Goal: Find specific page/section: Find specific page/section

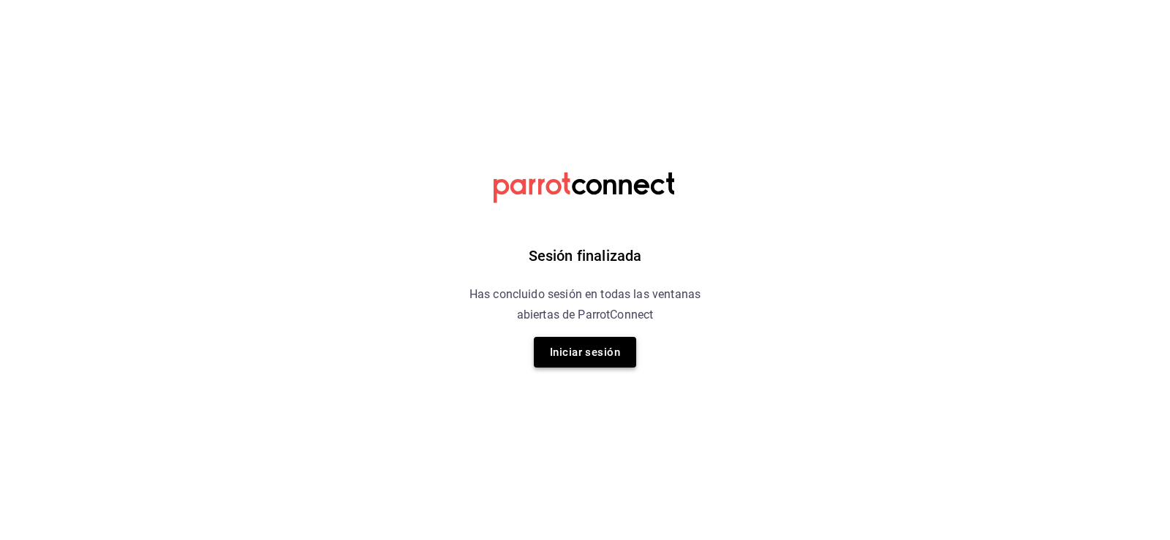
click at [567, 342] on button "Iniciar sesión" at bounding box center [585, 352] width 102 height 31
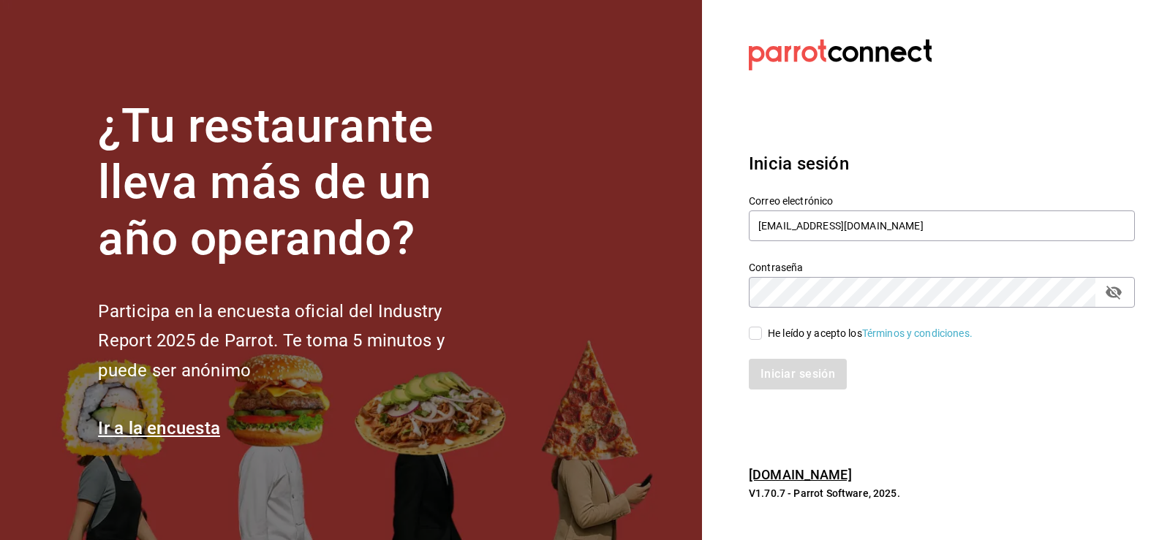
click at [752, 330] on input "He leído y acepto los Términos y condiciones." at bounding box center [755, 333] width 13 height 13
checkbox input "true"
click at [768, 372] on button "Iniciar sesión" at bounding box center [798, 374] width 99 height 31
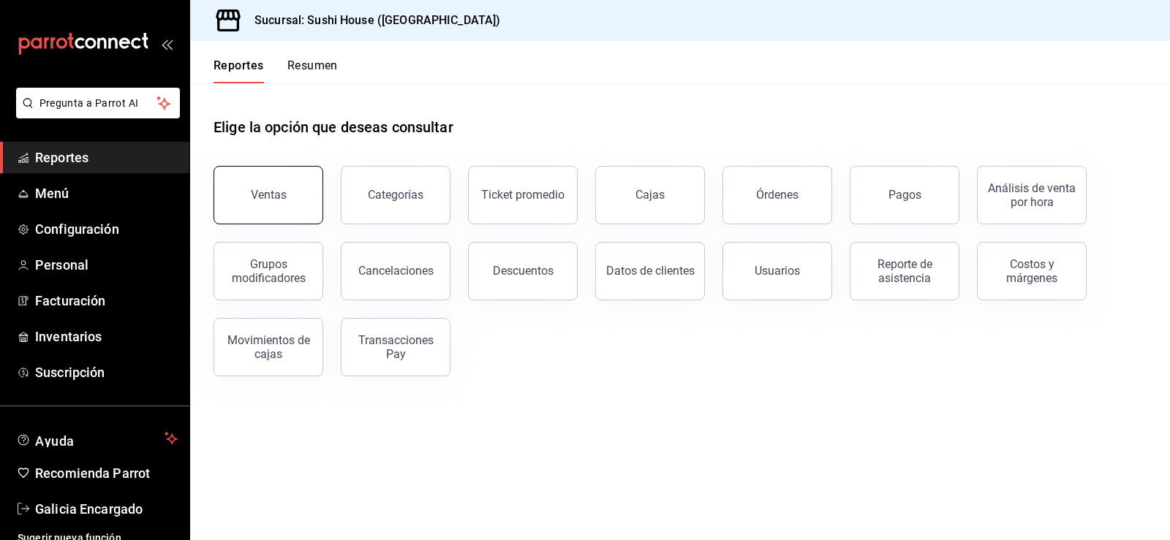
click at [243, 184] on button "Ventas" at bounding box center [268, 195] width 110 height 58
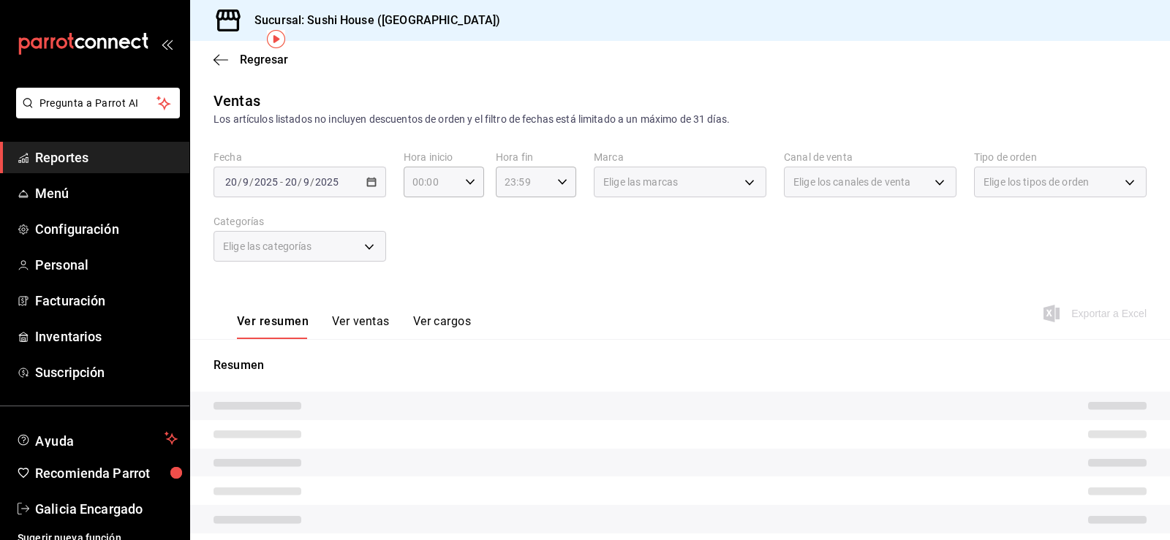
scroll to position [146, 0]
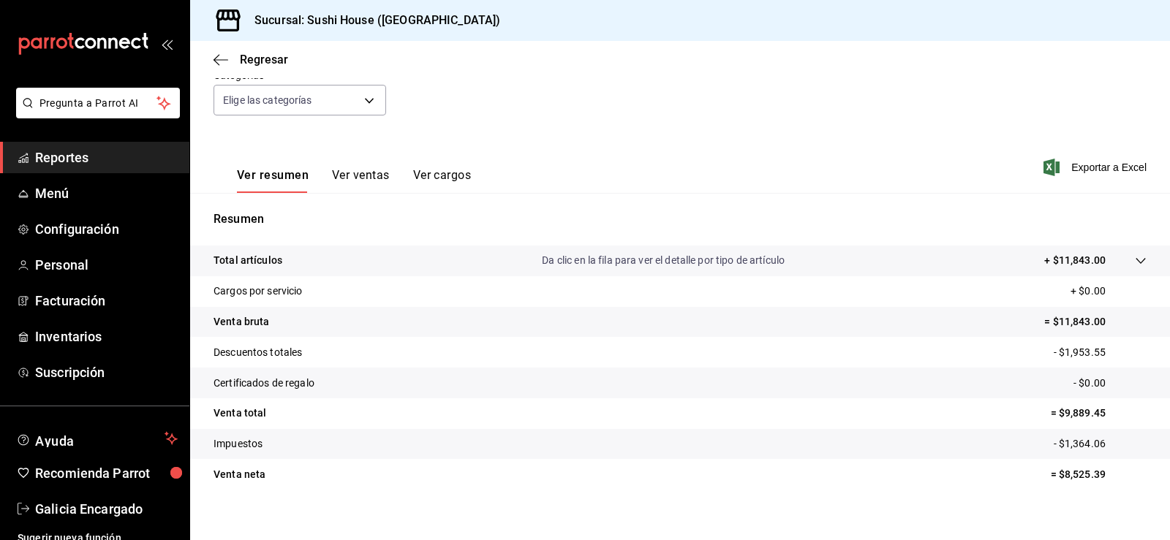
click at [74, 140] on li "Pregunta a Parrot AI" at bounding box center [95, 115] width 178 height 54
click at [121, 150] on span "Reportes" at bounding box center [106, 158] width 143 height 20
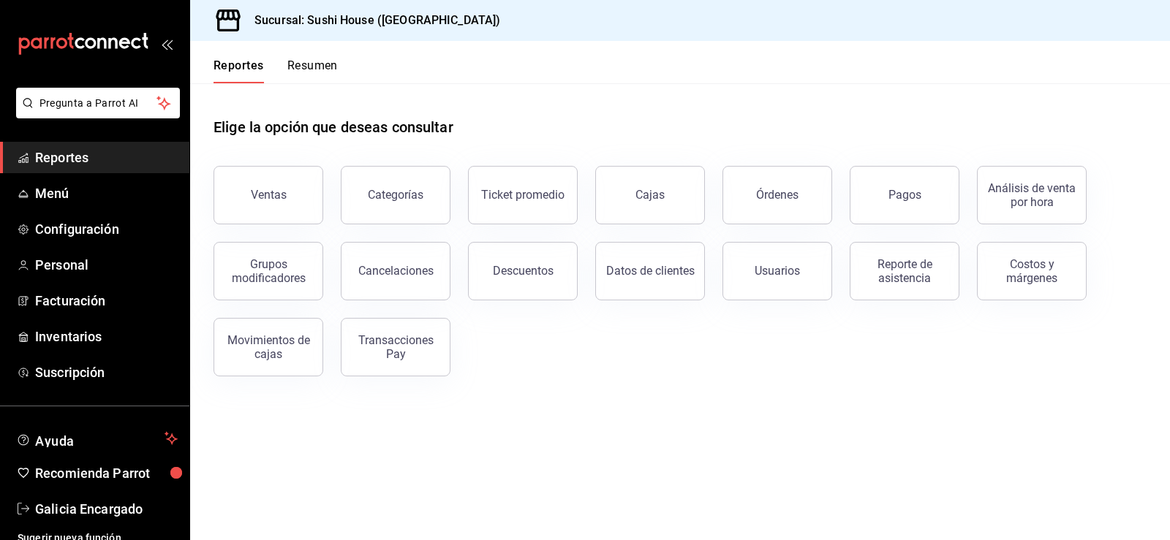
click at [304, 62] on button "Resumen" at bounding box center [312, 70] width 50 height 25
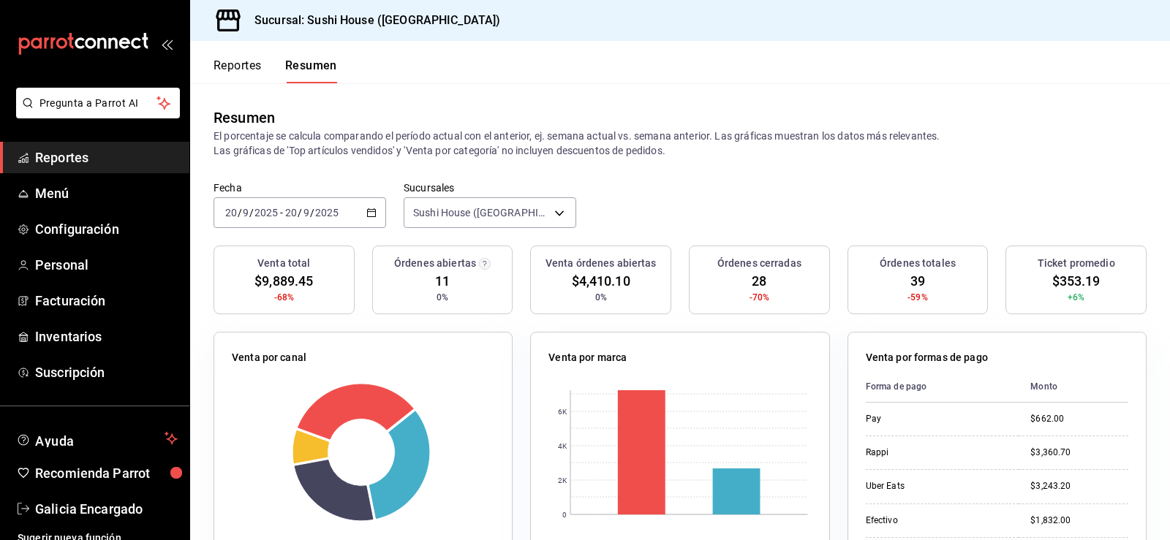
click at [132, 145] on link "Reportes" at bounding box center [94, 157] width 189 height 31
